Goal: Register for event/course

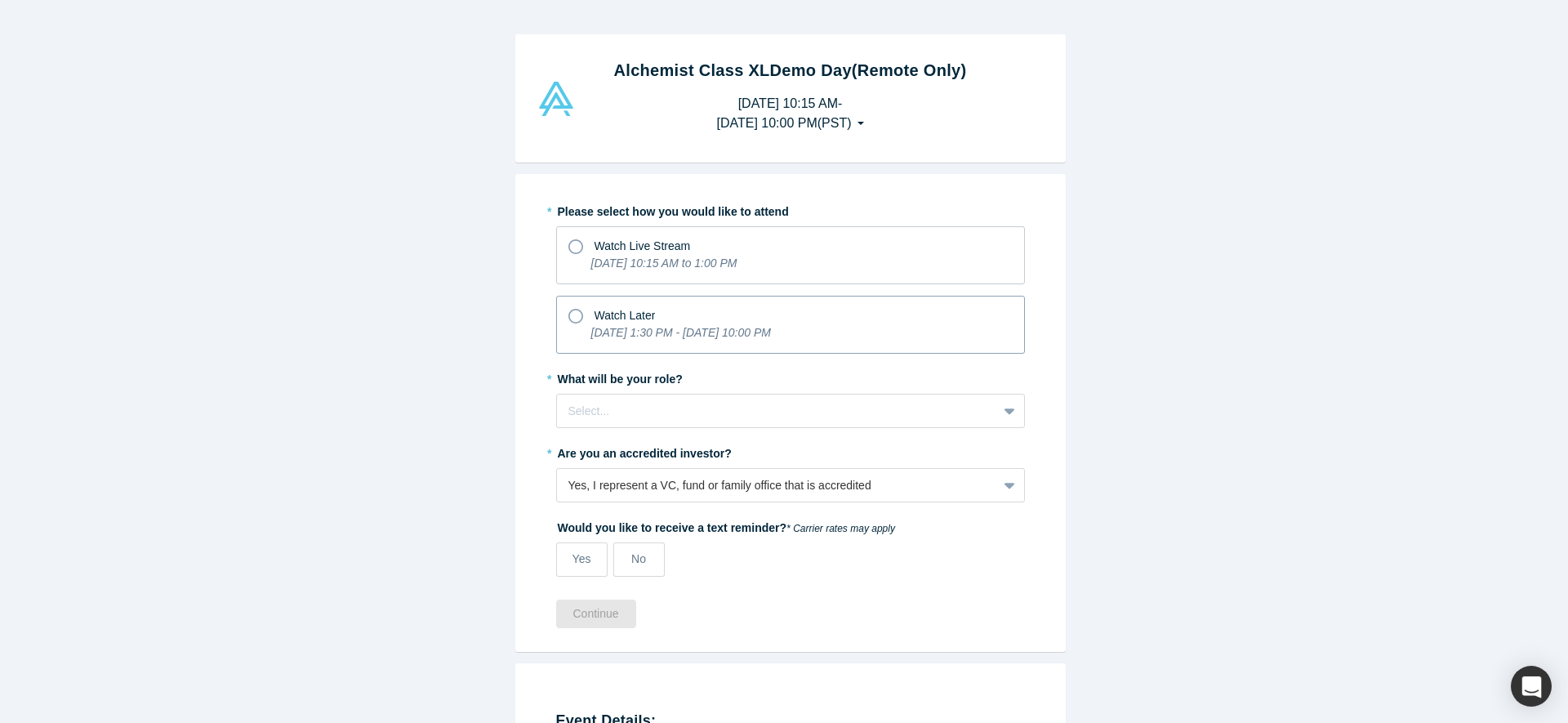
click at [591, 324] on p "[DATE] 1:30 PM - [DATE] 10:00 PM" at bounding box center [681, 332] width 180 height 17
click at [0, 0] on input "Watch Later [DATE] 1:30 PM - [DATE] 10:00 PM" at bounding box center [0, 0] width 0 height 0
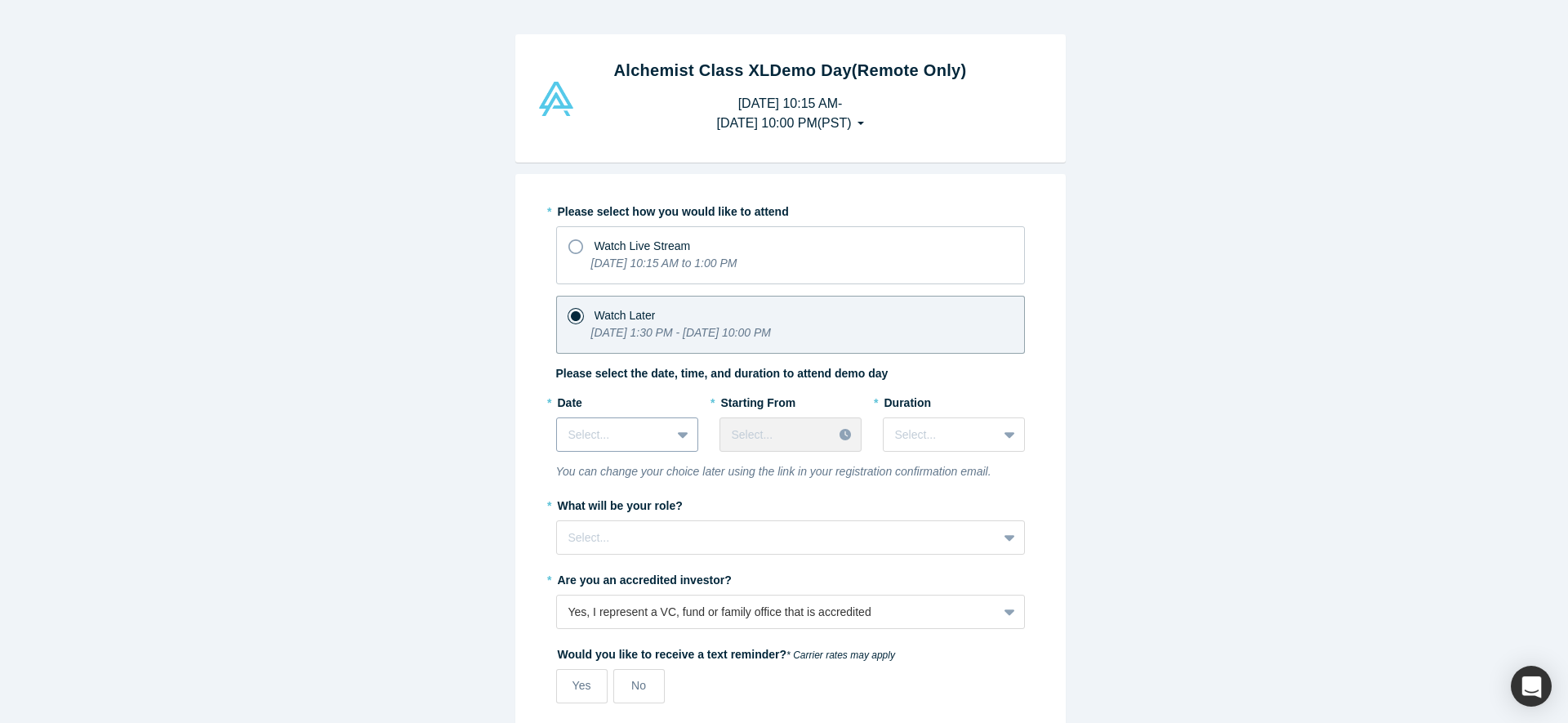
click at [612, 443] on div at bounding box center [614, 435] width 91 height 20
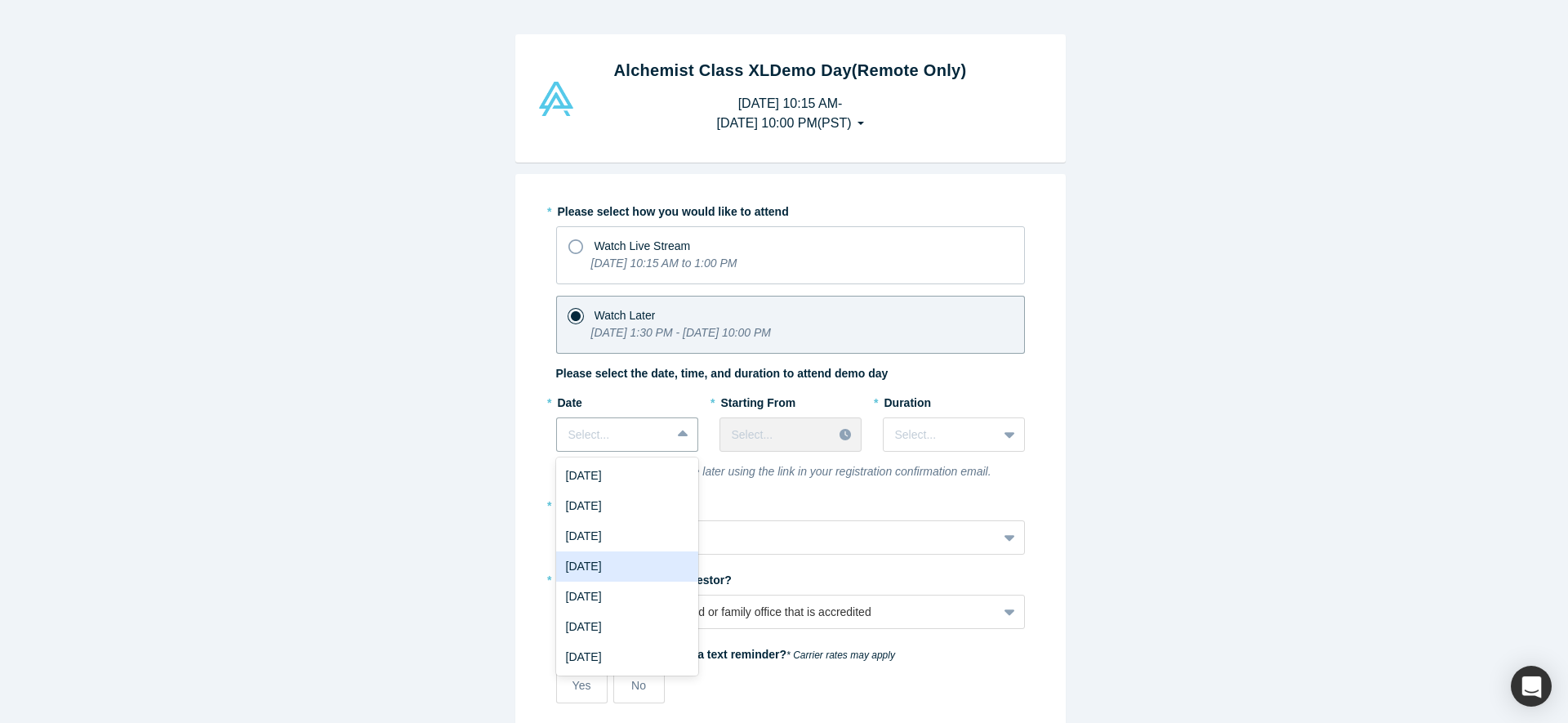
click at [654, 571] on div "[DATE]" at bounding box center [627, 566] width 142 height 30
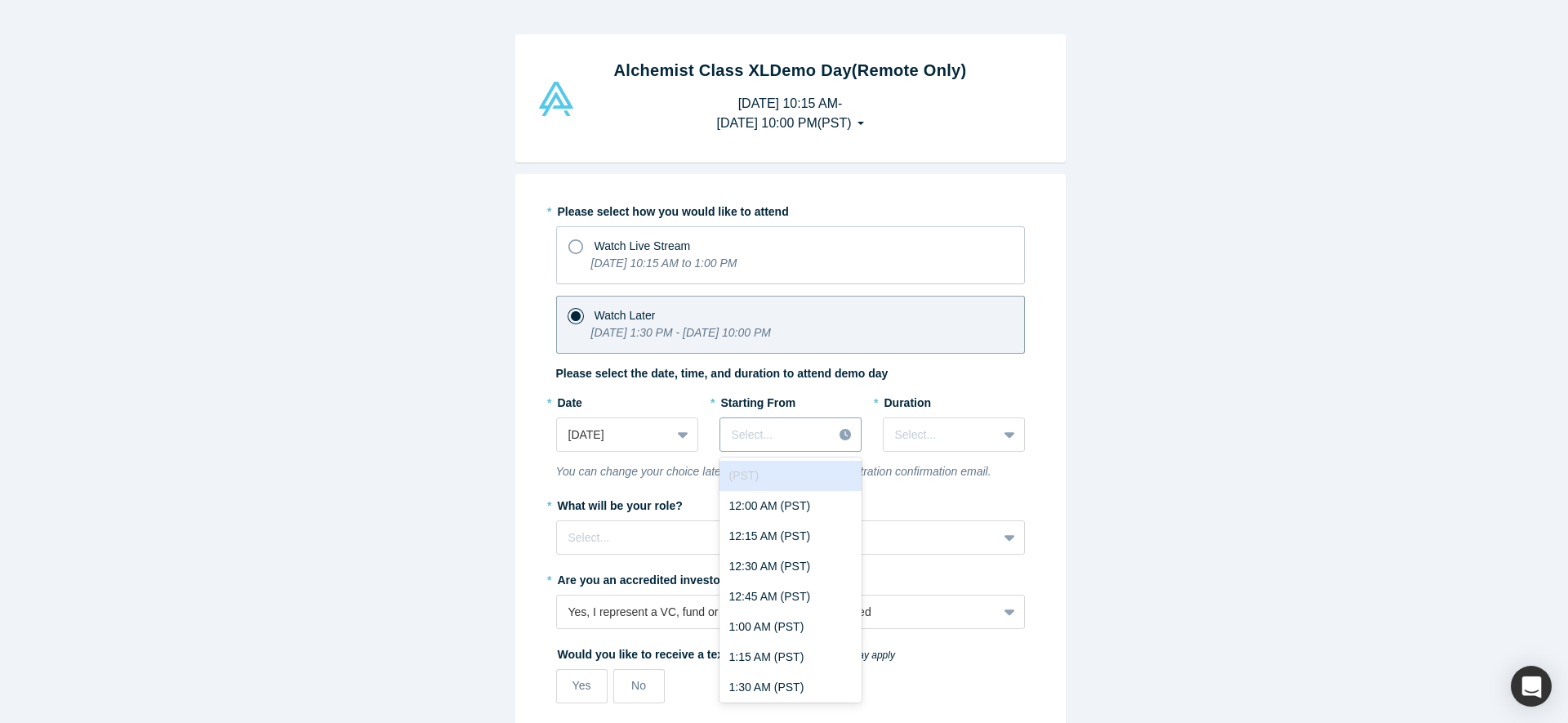
click at [813, 443] on div at bounding box center [776, 435] width 90 height 20
click at [797, 508] on div "12:00 AM (PST)" at bounding box center [790, 506] width 142 height 30
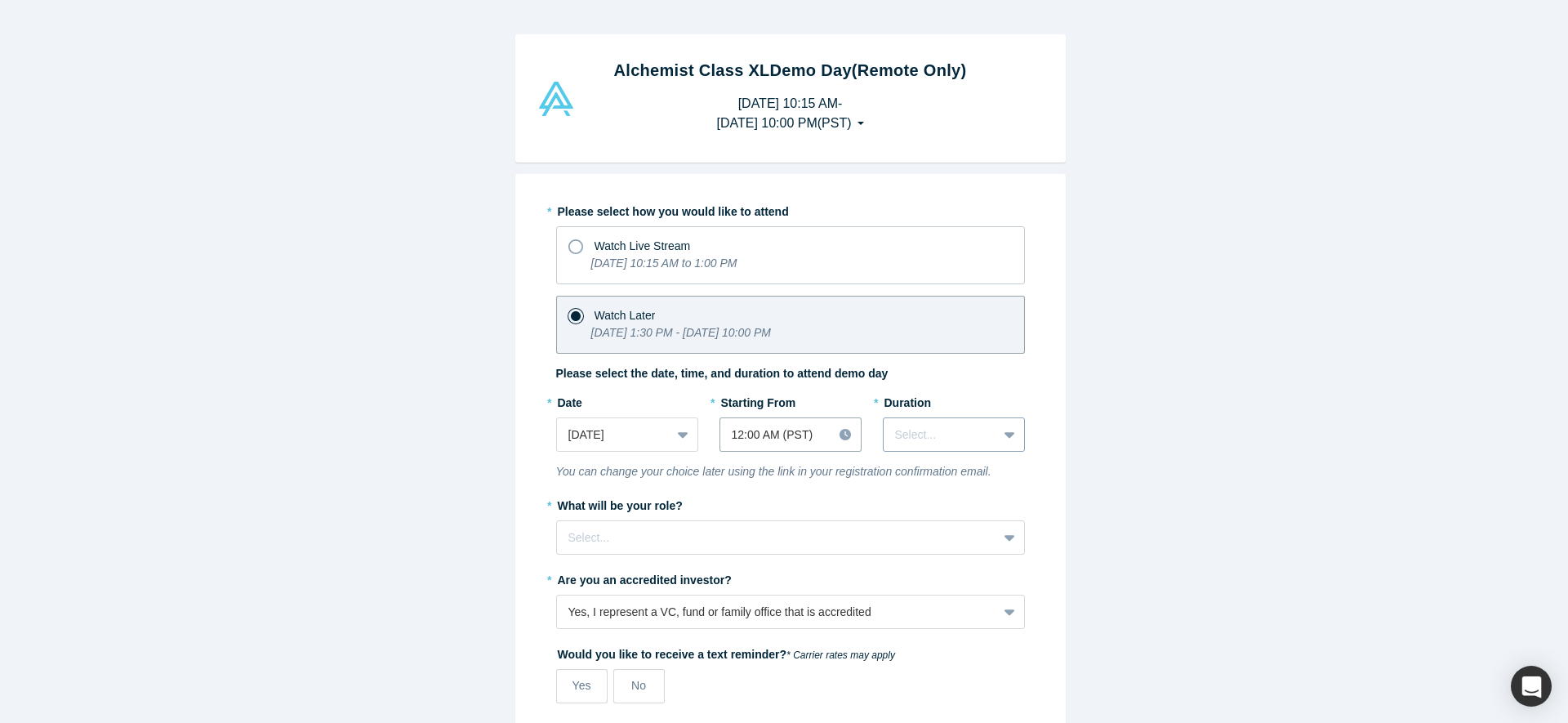
click at [934, 439] on div at bounding box center [940, 435] width 91 height 20
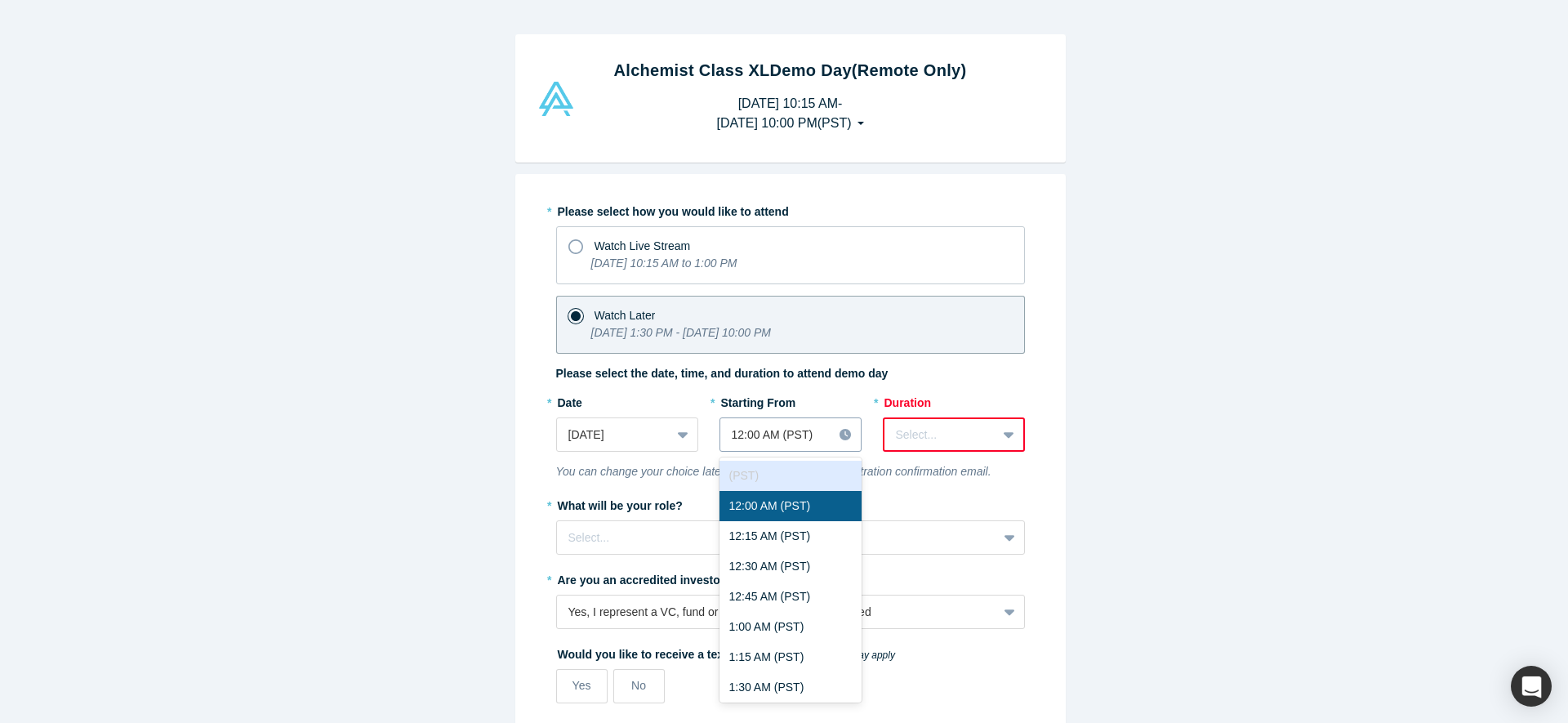
click at [773, 435] on div at bounding box center [776, 435] width 90 height 20
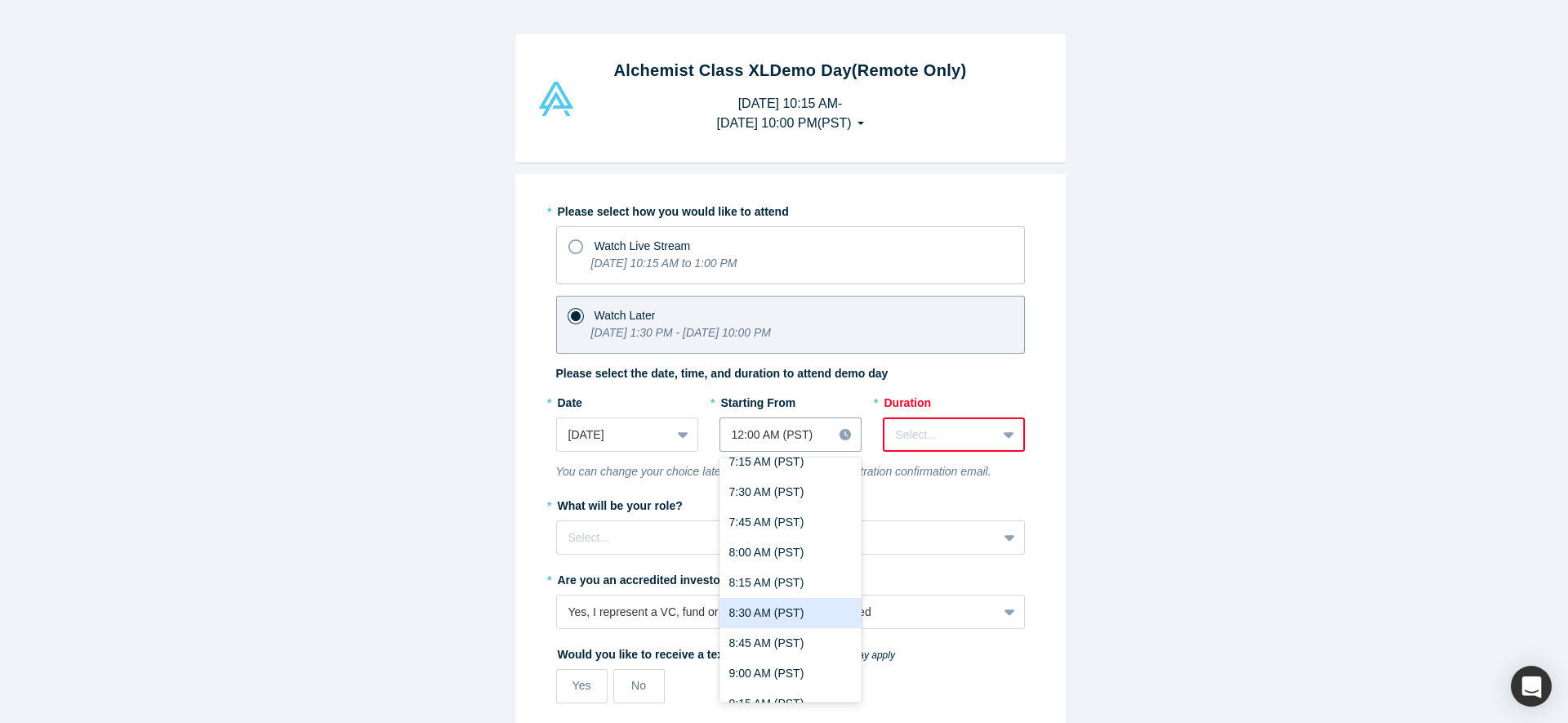
scroll to position [1475, 0]
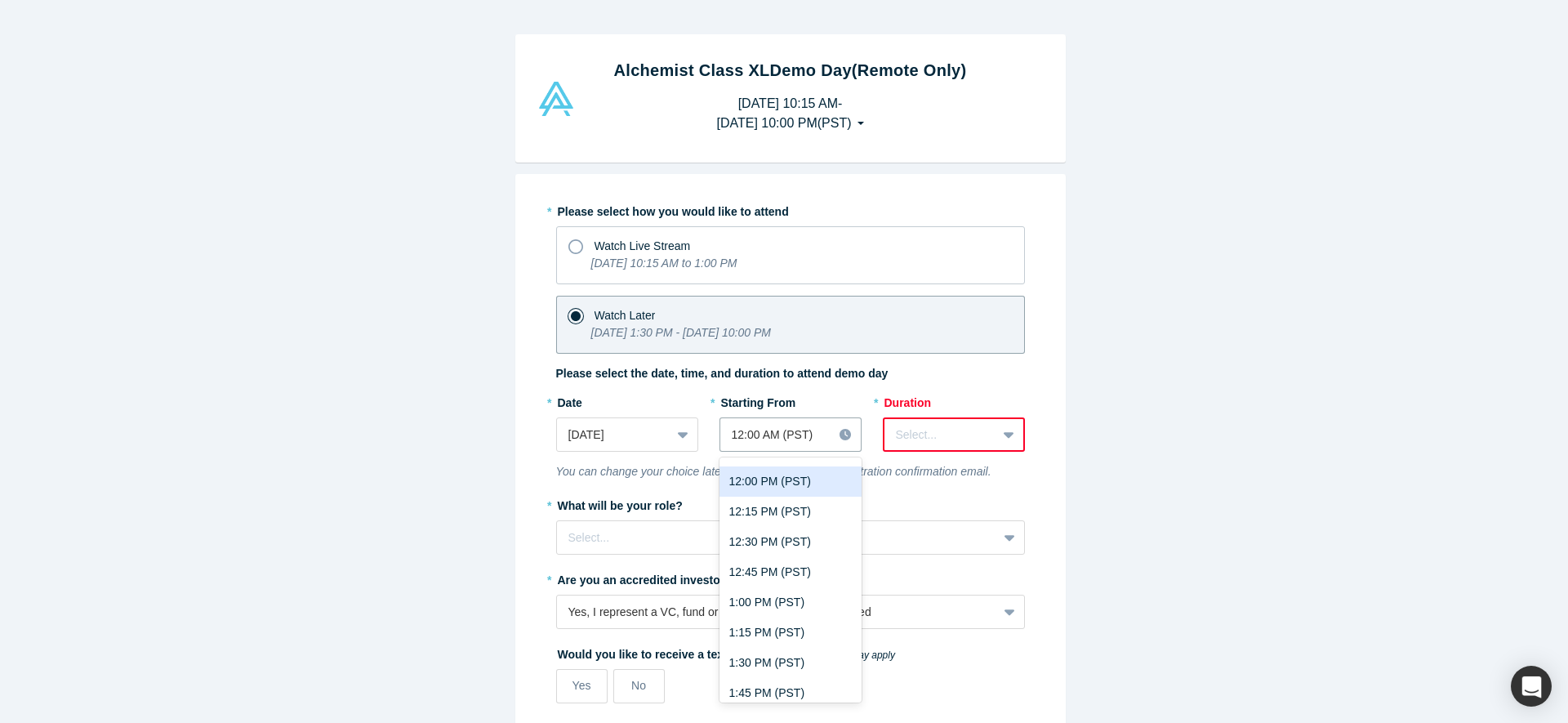
click at [764, 491] on div "12:00 PM (PST)" at bounding box center [790, 481] width 142 height 30
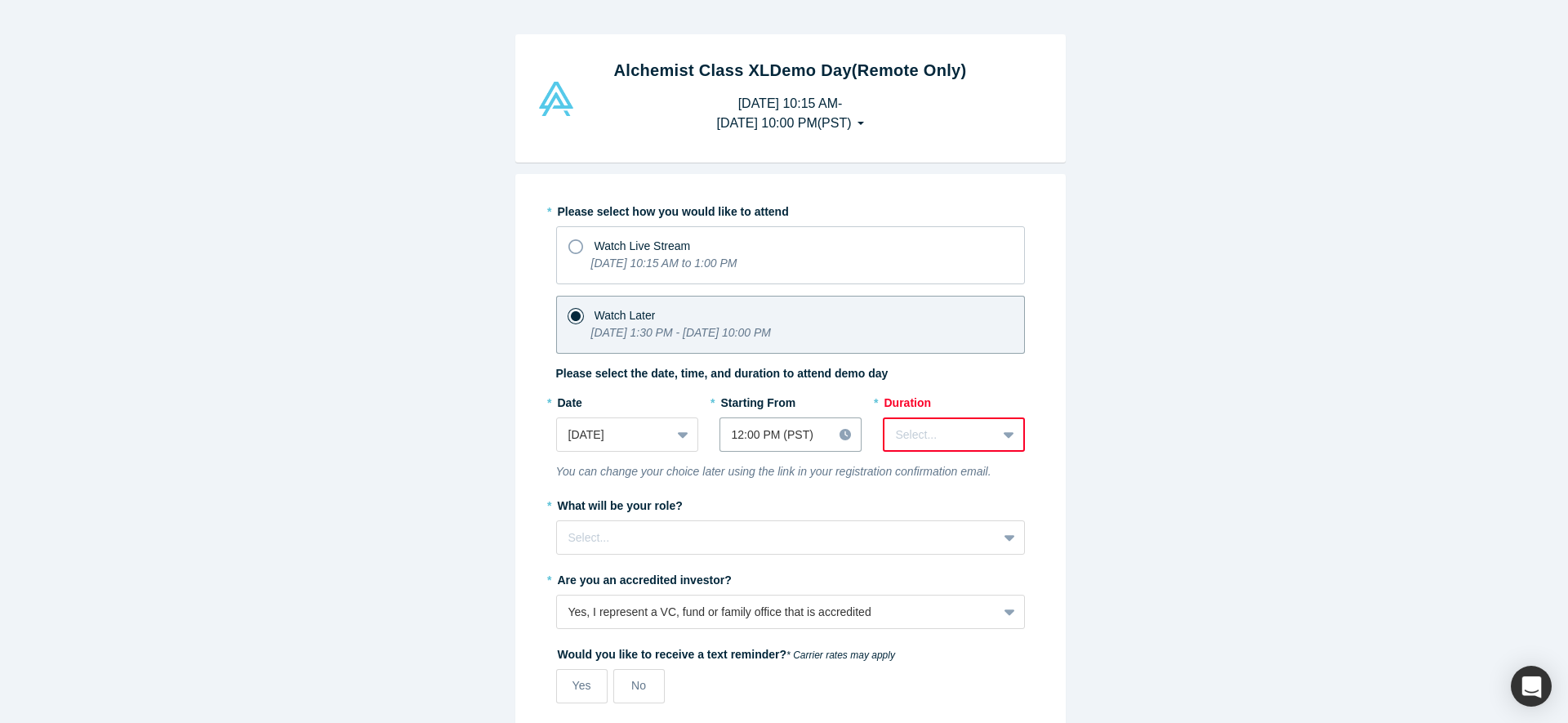
click at [927, 444] on div at bounding box center [940, 435] width 89 height 20
click at [959, 630] on div "3 hours" at bounding box center [953, 627] width 142 height 30
click at [728, 492] on label "* What will be your role?" at bounding box center [790, 502] width 469 height 23
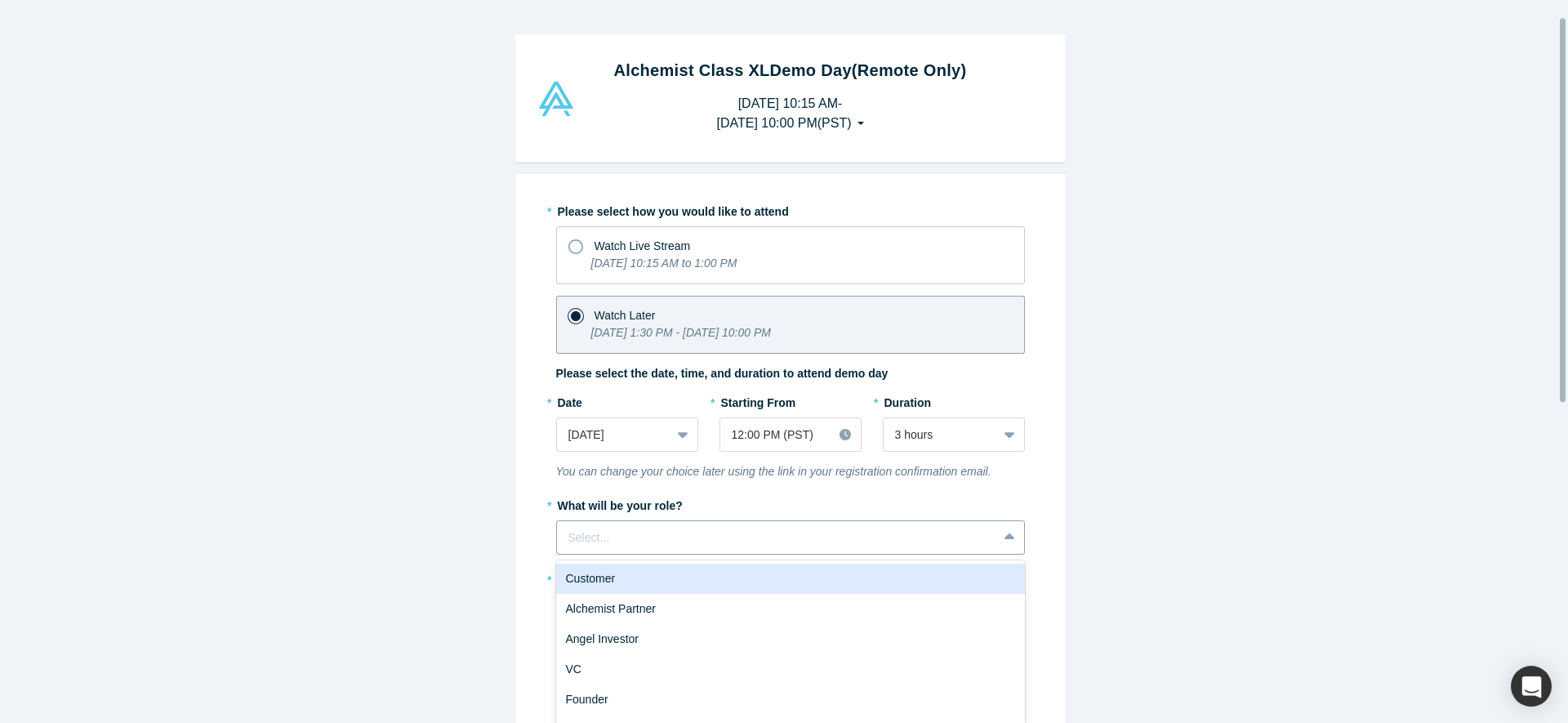
scroll to position [32, 0]
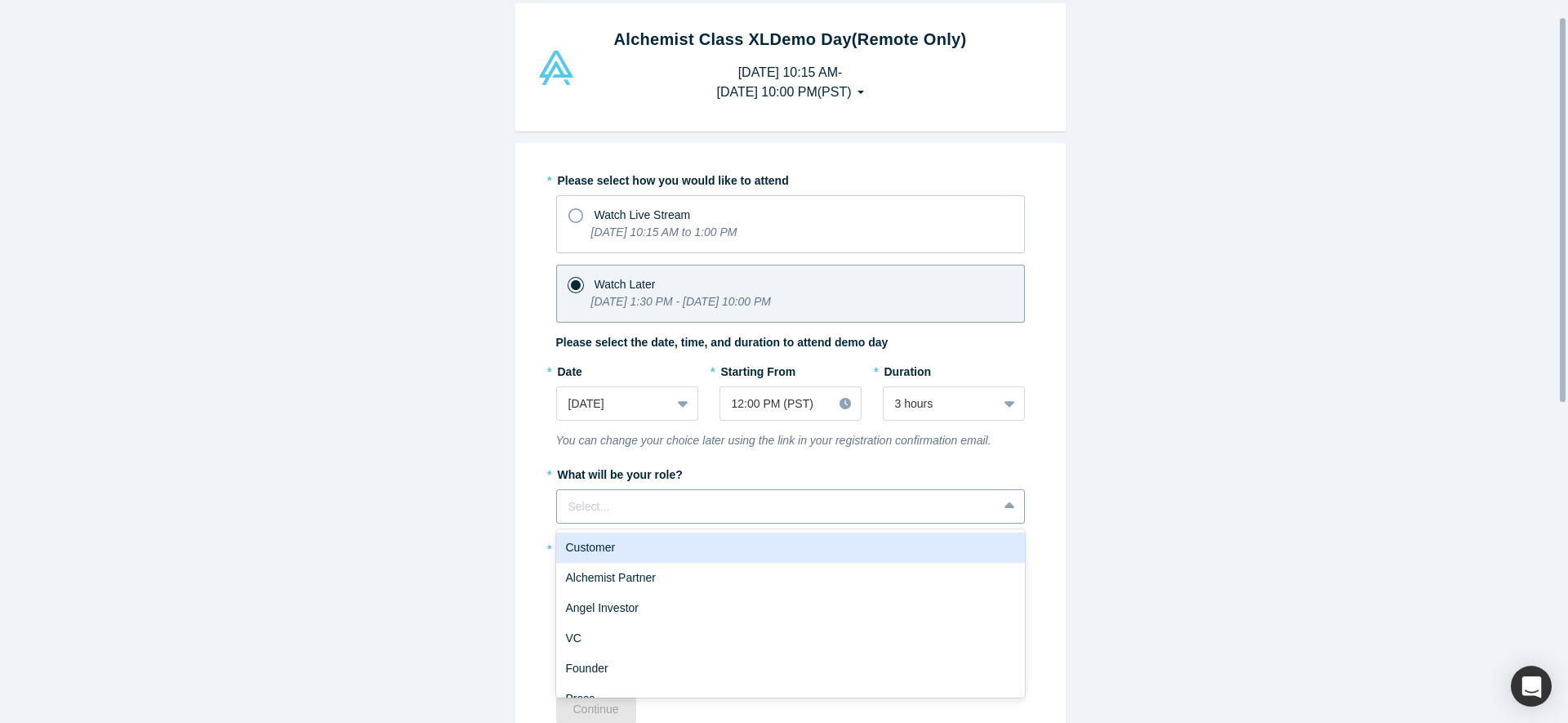
click at [660, 524] on div "Customer, 1 of 6. 6 results available. Use Up and Down to choose options, press…" at bounding box center [790, 506] width 469 height 35
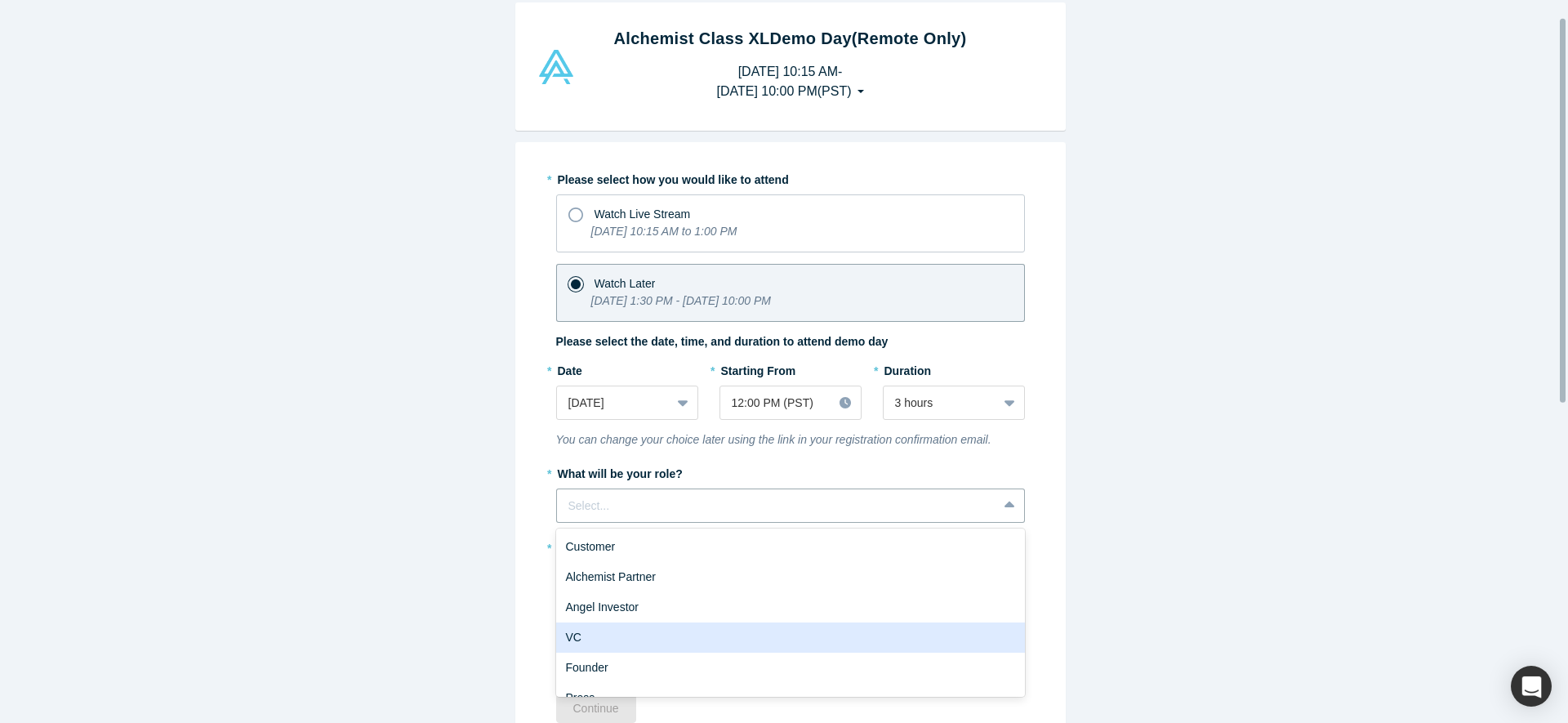
click at [685, 641] on div "VC" at bounding box center [790, 638] width 469 height 30
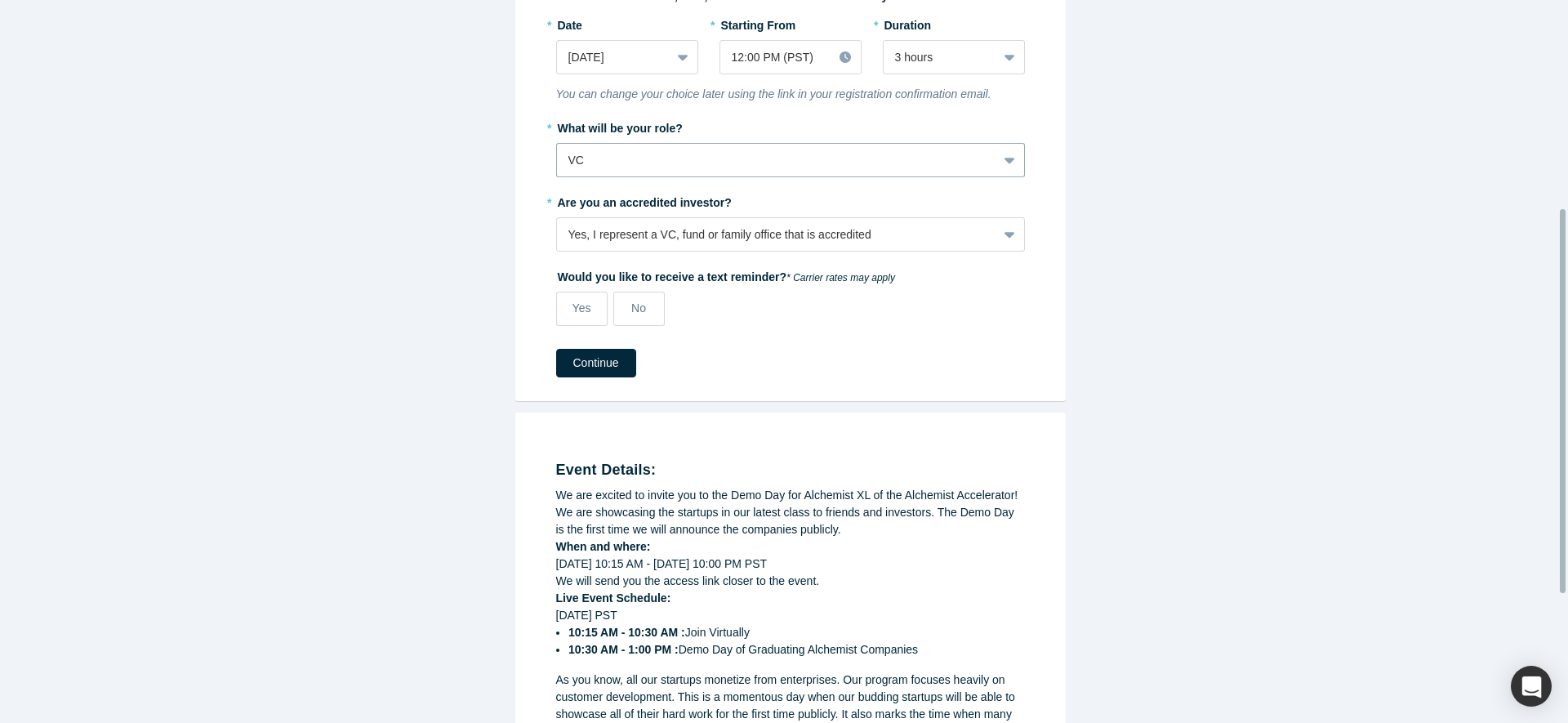
scroll to position [395, 0]
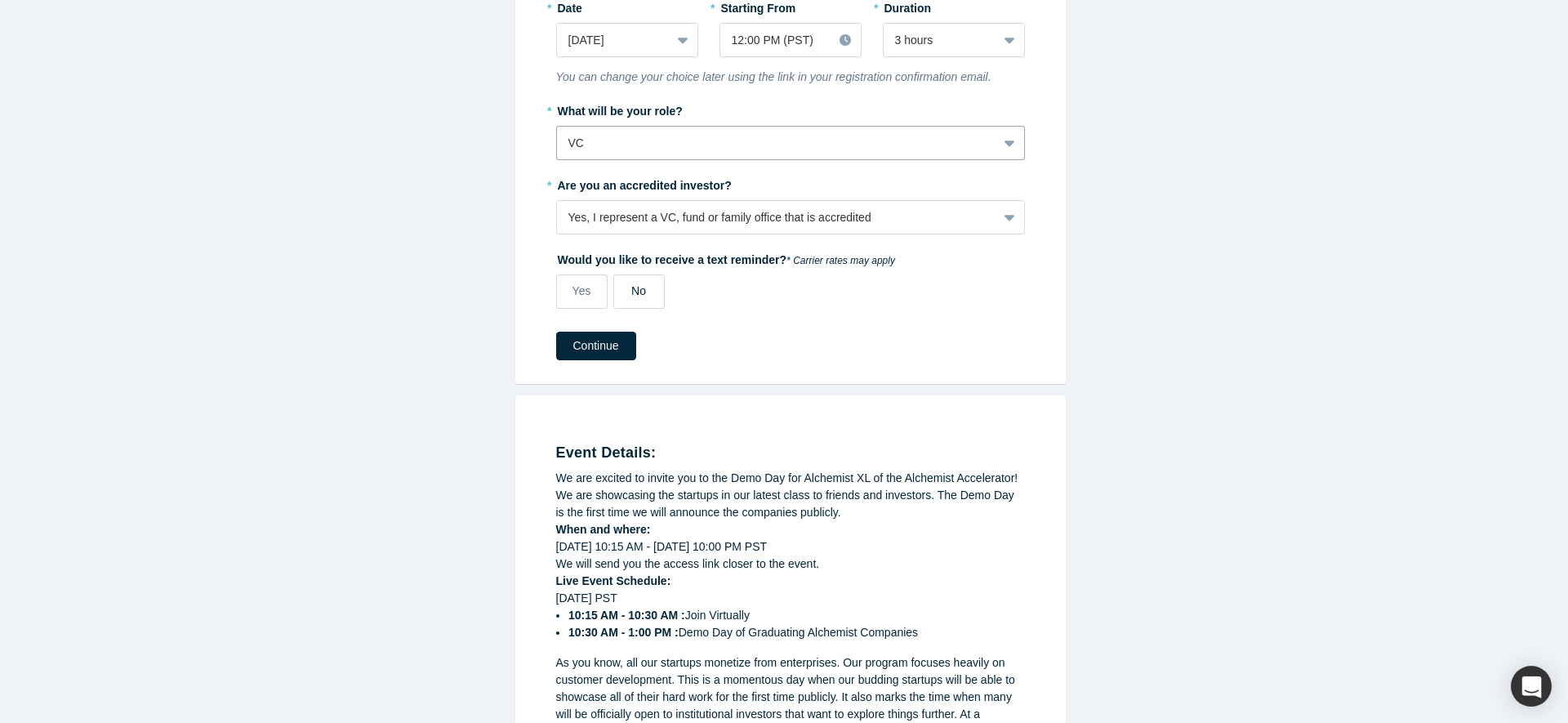
click at [640, 288] on label "No" at bounding box center [638, 291] width 51 height 35
click at [0, 0] on input "No" at bounding box center [0, 0] width 0 height 0
click at [606, 344] on button "Continue" at bounding box center [596, 346] width 80 height 29
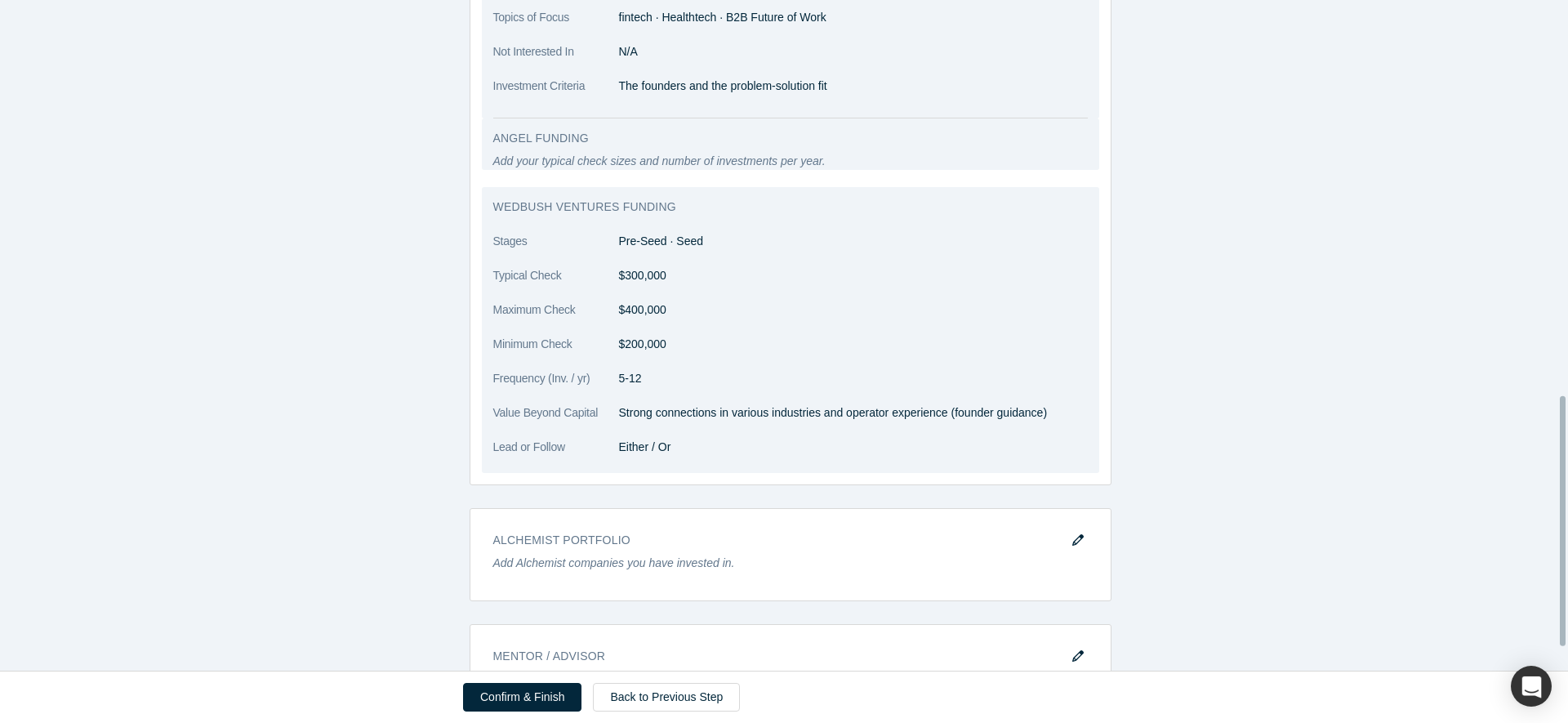
scroll to position [1124, 0]
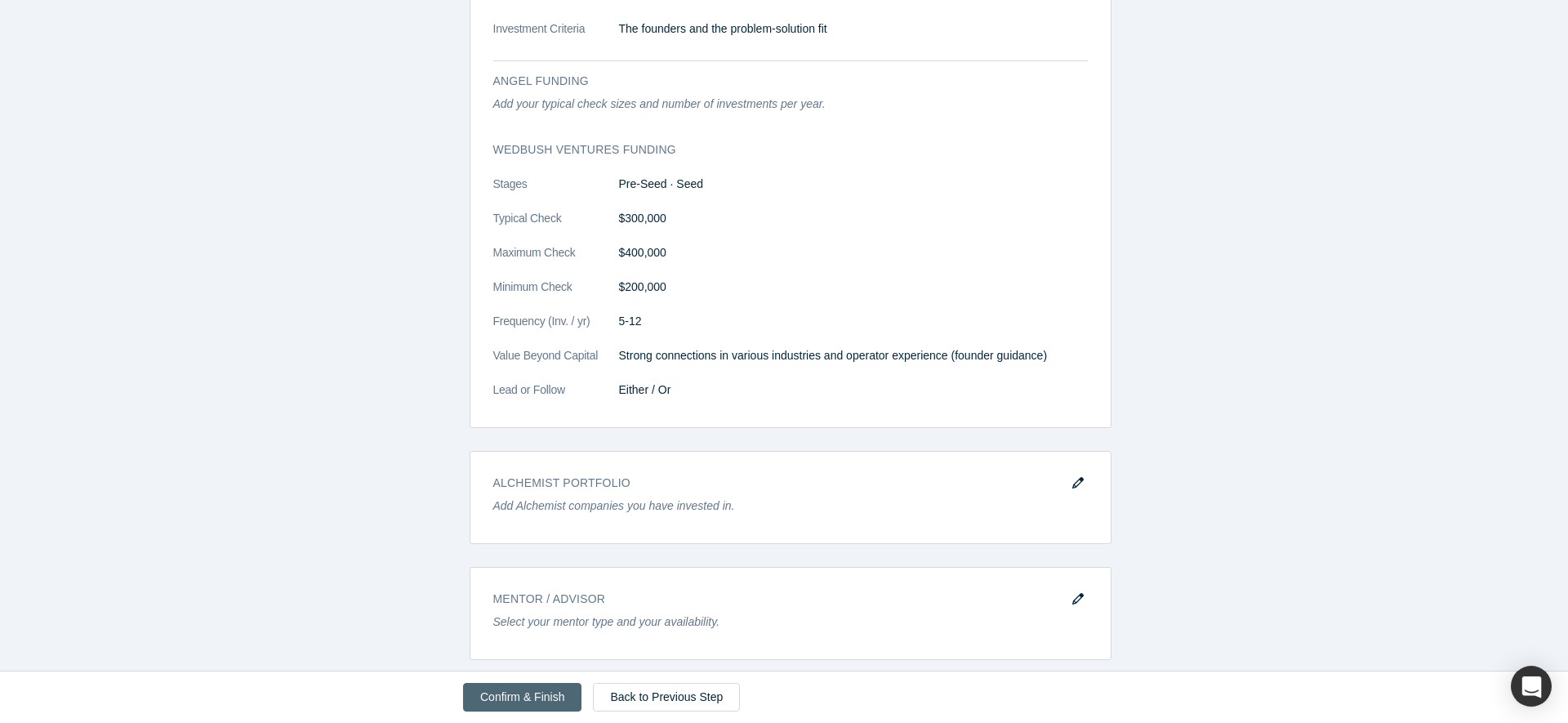
click at [520, 695] on button "Confirm & Finish" at bounding box center [522, 697] width 119 height 29
